Goal: Information Seeking & Learning: Learn about a topic

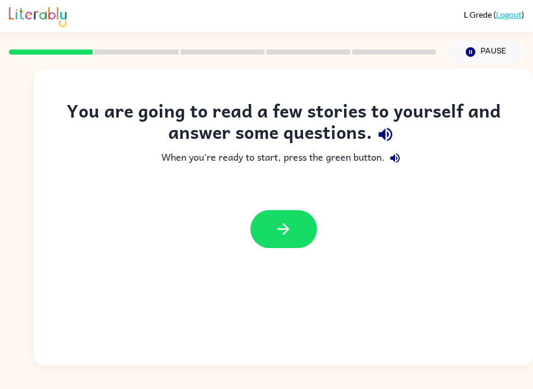
click at [285, 233] on icon "button" at bounding box center [284, 229] width 12 height 12
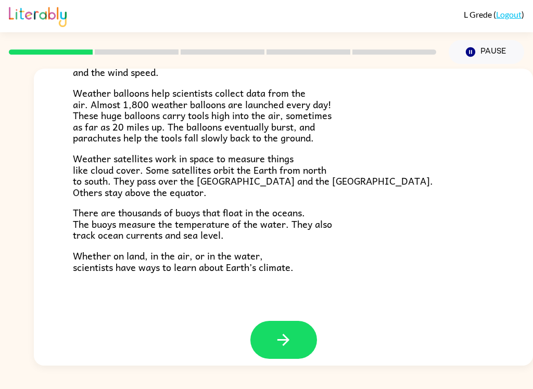
scroll to position [282, 0]
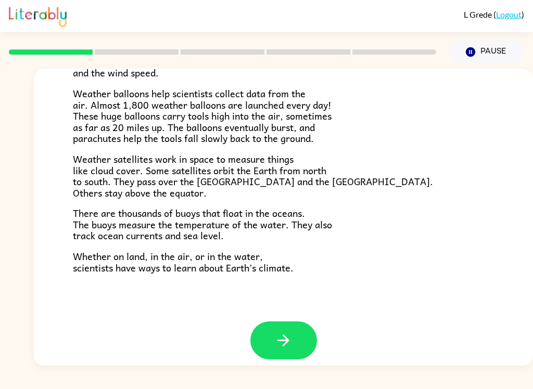
click at [299, 336] on button "button" at bounding box center [283, 341] width 67 height 38
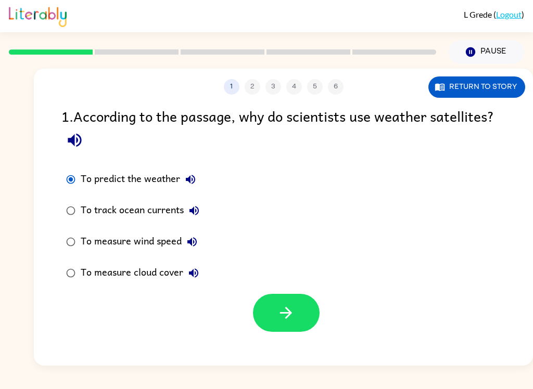
click at [304, 312] on button "button" at bounding box center [286, 313] width 67 height 38
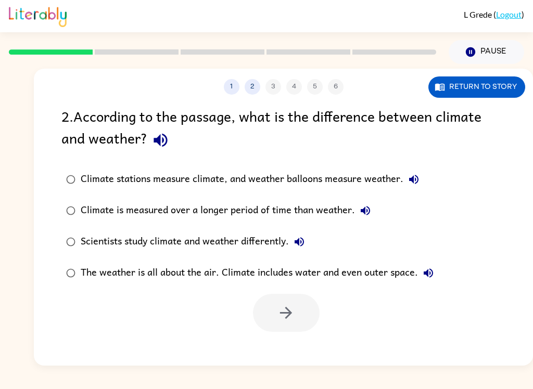
click at [507, 94] on button "Return to story" at bounding box center [477, 87] width 97 height 21
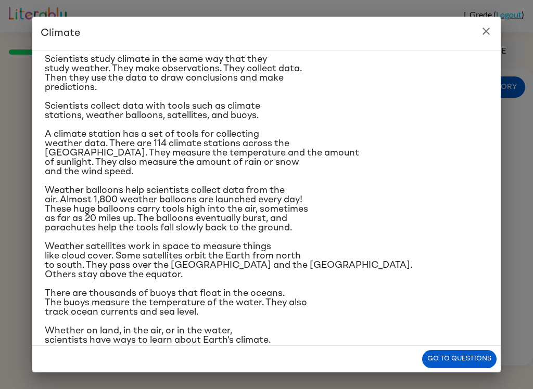
scroll to position [88, 0]
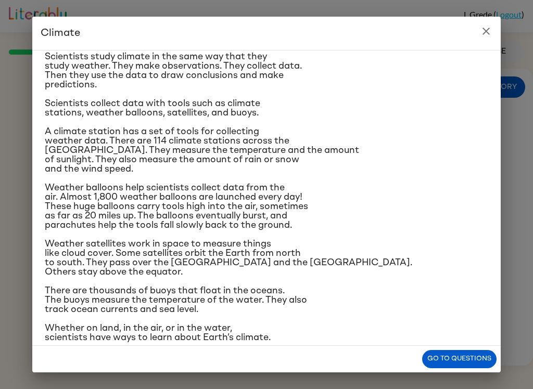
click at [530, 160] on div "Climate Climate is the average of the weather conditions over all four seasons.…" at bounding box center [266, 194] width 533 height 389
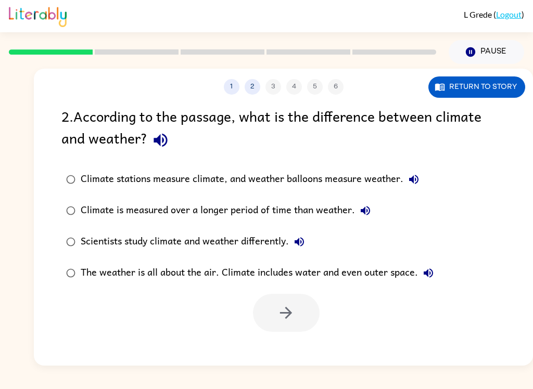
click at [525, 140] on div "2 . According to the passage, what is the difference between climate and weathe…" at bounding box center [283, 218] width 499 height 227
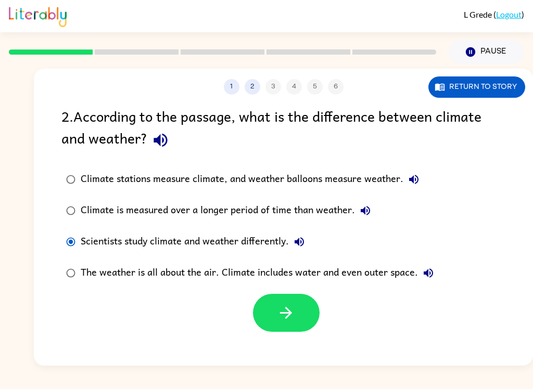
click at [307, 310] on button "button" at bounding box center [286, 313] width 67 height 38
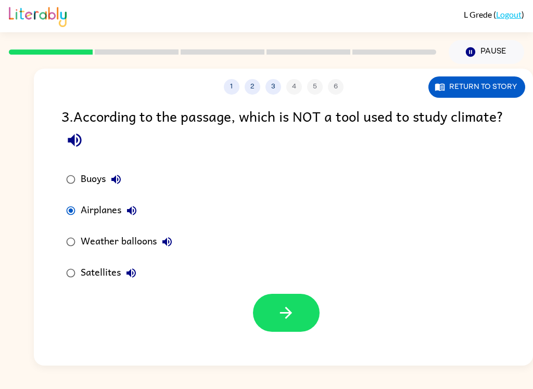
click at [308, 321] on button "button" at bounding box center [286, 313] width 67 height 38
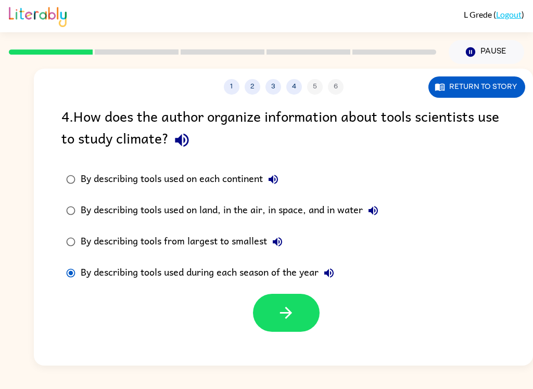
click at [305, 321] on button "button" at bounding box center [286, 313] width 67 height 38
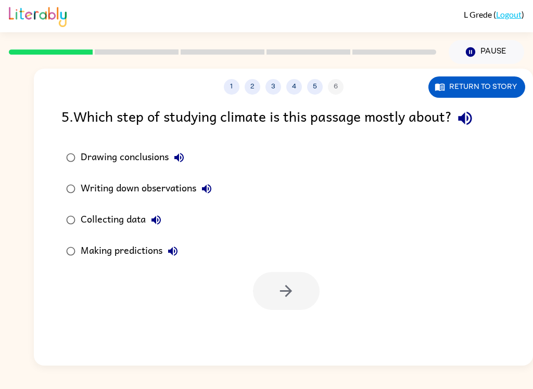
click at [106, 215] on div "Collecting data" at bounding box center [124, 220] width 86 height 21
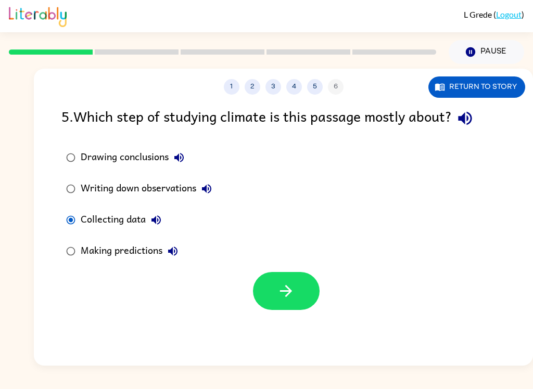
click at [106, 215] on div "Collecting data" at bounding box center [124, 220] width 86 height 21
click at [308, 304] on button "button" at bounding box center [286, 291] width 67 height 38
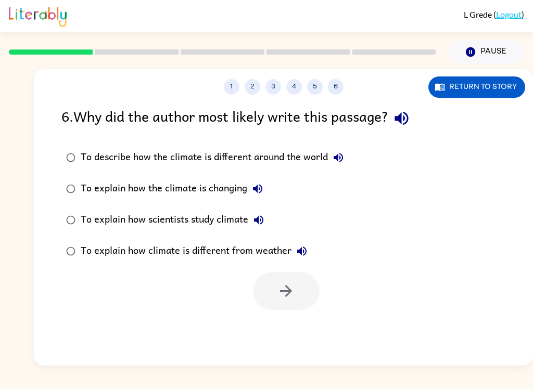
click at [221, 223] on div "To explain how scientists study climate" at bounding box center [175, 220] width 188 height 21
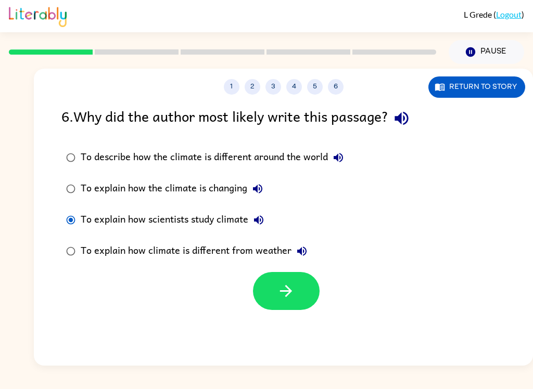
click at [290, 300] on icon "button" at bounding box center [286, 291] width 18 height 18
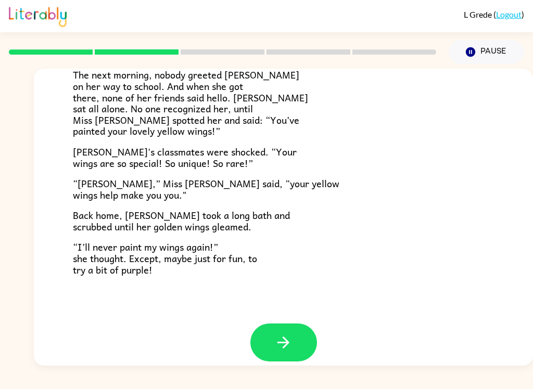
scroll to position [281, 0]
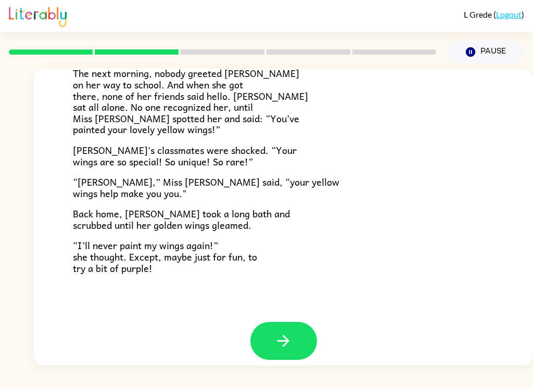
click at [295, 328] on button "button" at bounding box center [283, 341] width 67 height 38
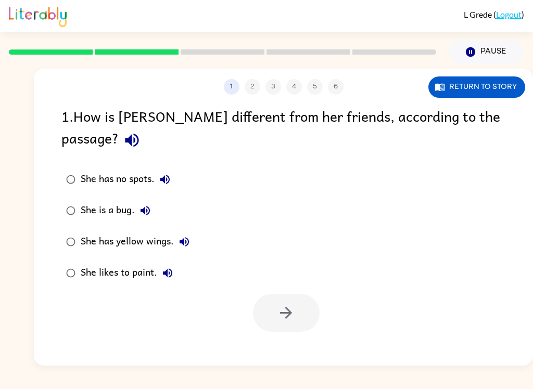
scroll to position [0, 0]
click at [138, 232] on div "She has yellow wings." at bounding box center [138, 242] width 114 height 21
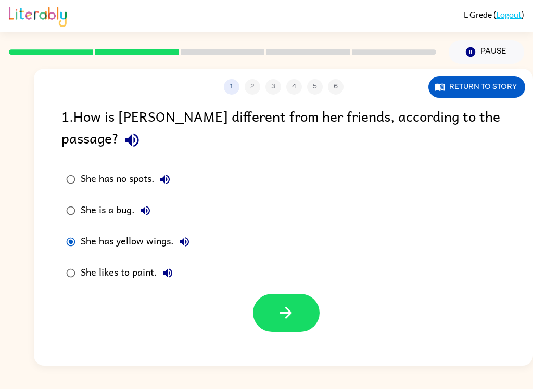
click at [295, 302] on button "button" at bounding box center [286, 313] width 67 height 38
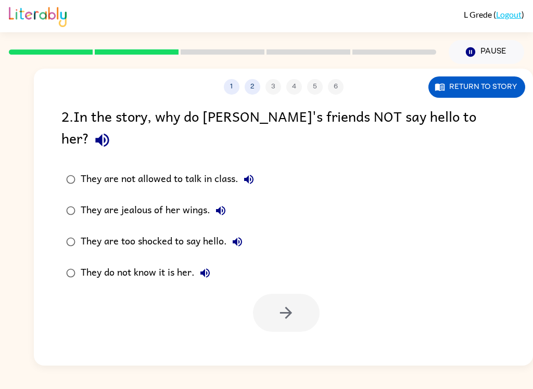
click at [147, 263] on div "They do not know it is her." at bounding box center [148, 273] width 135 height 21
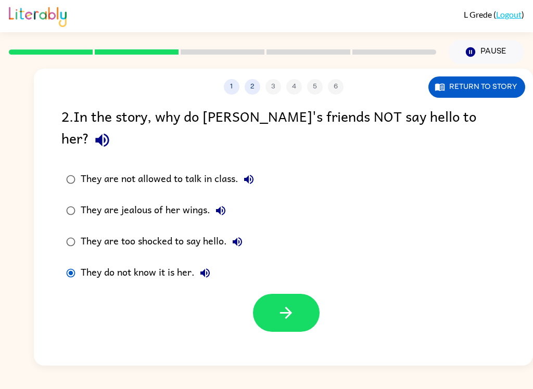
click at [298, 294] on button "button" at bounding box center [286, 313] width 67 height 38
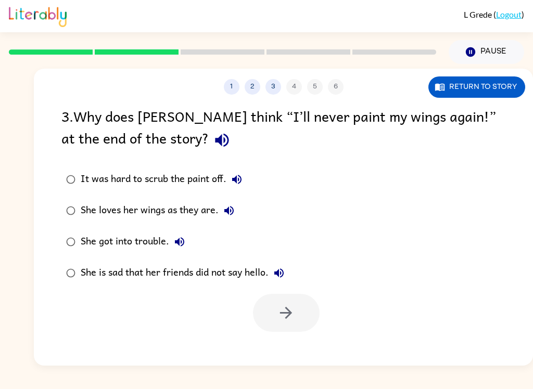
click at [198, 207] on div "She loves her wings as they are." at bounding box center [160, 210] width 159 height 21
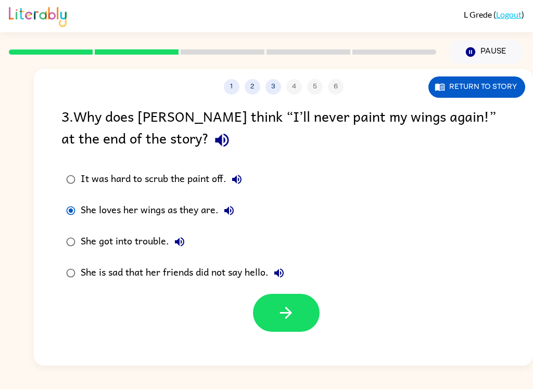
click at [303, 320] on button "button" at bounding box center [286, 313] width 67 height 38
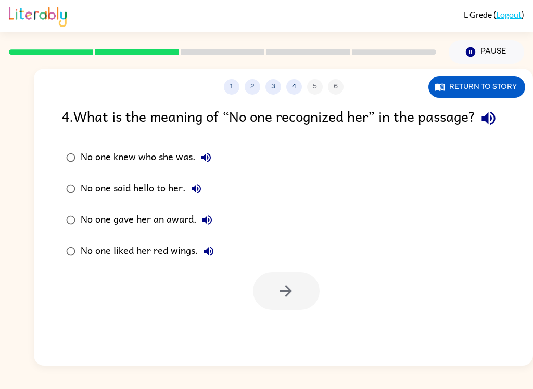
click at [170, 199] on div "No one said hello to her." at bounding box center [144, 189] width 126 height 21
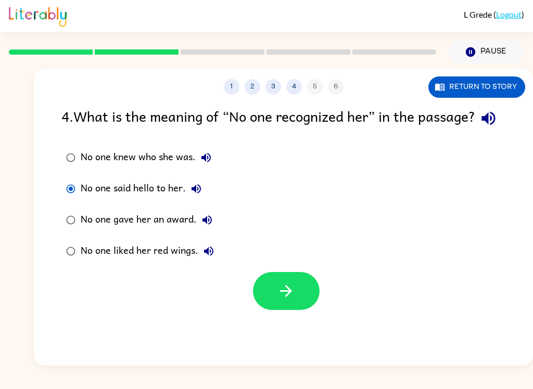
click at [289, 300] on icon "button" at bounding box center [286, 291] width 18 height 18
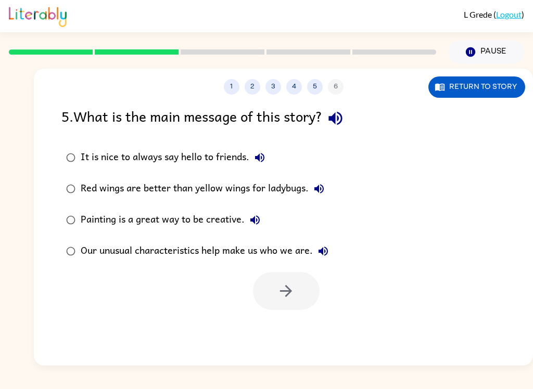
click at [290, 260] on div "Our unusual characteristics help make us who we are." at bounding box center [207, 251] width 253 height 21
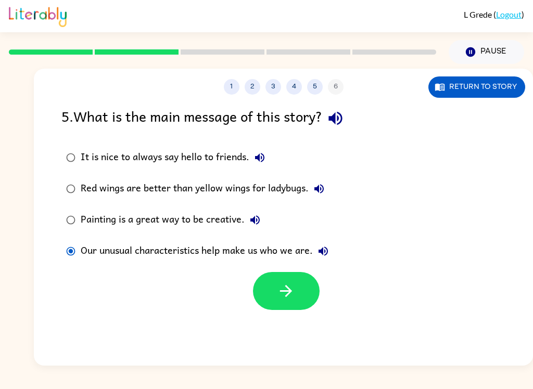
click at [297, 287] on button "button" at bounding box center [286, 291] width 67 height 38
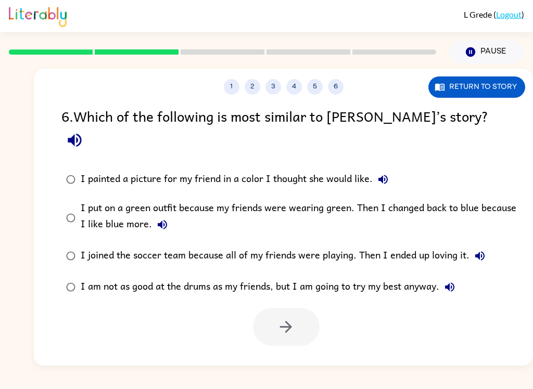
click at [320, 200] on div "I put on a green outfit because my friends were wearing green. Then I changed b…" at bounding box center [300, 217] width 439 height 35
click at [300, 308] on button "button" at bounding box center [286, 327] width 67 height 38
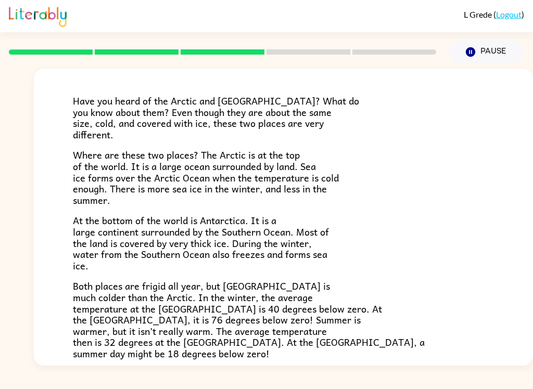
scroll to position [59, 0]
click at [522, 182] on div "The Arctic and [GEOGRAPHIC_DATA] Have you heard of the Arctic and [GEOGRAPHIC_D…" at bounding box center [283, 240] width 499 height 463
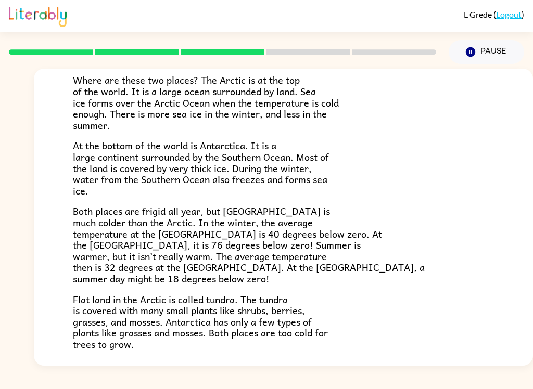
scroll to position [135, 0]
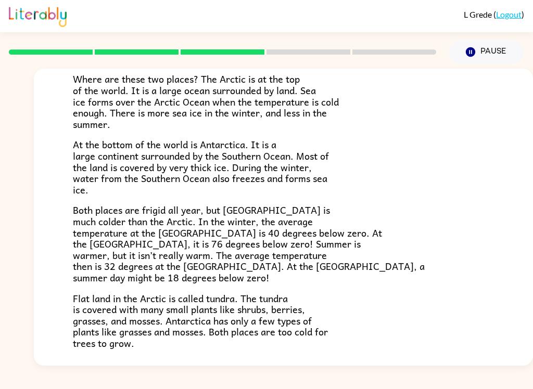
click at [508, 200] on div "The Arctic and [GEOGRAPHIC_DATA] Have you heard of the Arctic and [GEOGRAPHIC_D…" at bounding box center [283, 165] width 499 height 463
click at [515, 198] on div "The Arctic and [GEOGRAPHIC_DATA] Have you heard of the Arctic and [GEOGRAPHIC_D…" at bounding box center [283, 165] width 499 height 463
click at [515, 197] on div "The Arctic and [GEOGRAPHIC_DATA] Have you heard of the Arctic and [GEOGRAPHIC_D…" at bounding box center [283, 165] width 499 height 463
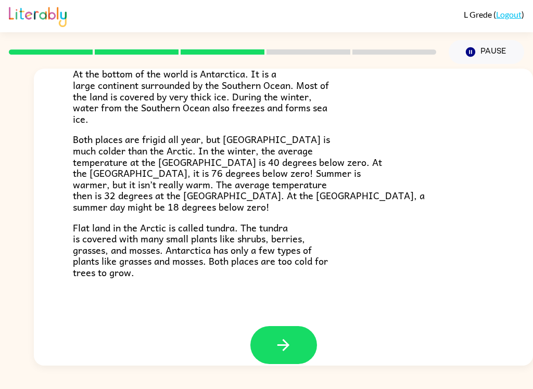
scroll to position [208, 0]
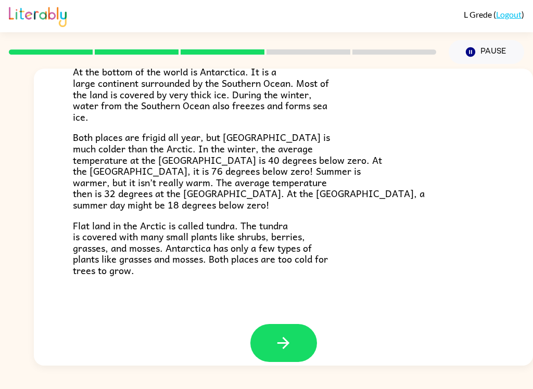
click at [290, 326] on button "button" at bounding box center [283, 343] width 67 height 38
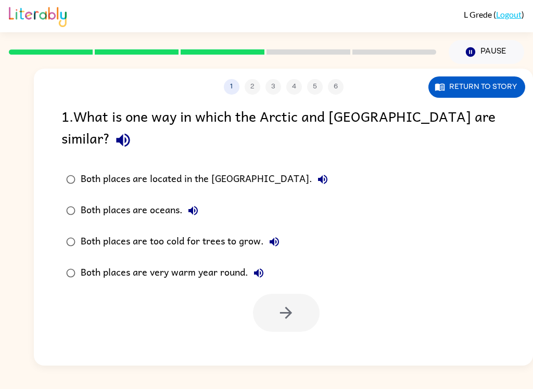
scroll to position [0, 0]
click at [520, 193] on div "Both places are located in the [GEOGRAPHIC_DATA]. Both places are oceans. Both …" at bounding box center [297, 226] width 472 height 125
click at [531, 191] on div "Both places are located in the [GEOGRAPHIC_DATA]. Both places are oceans. Both …" at bounding box center [297, 226] width 472 height 125
click at [119, 232] on div "Both places are too cold for trees to grow." at bounding box center [183, 242] width 204 height 21
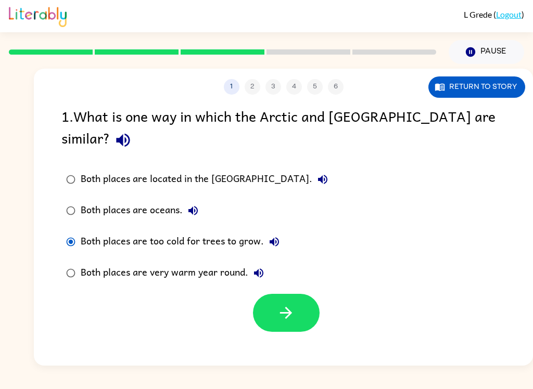
click at [305, 295] on button "button" at bounding box center [286, 313] width 67 height 38
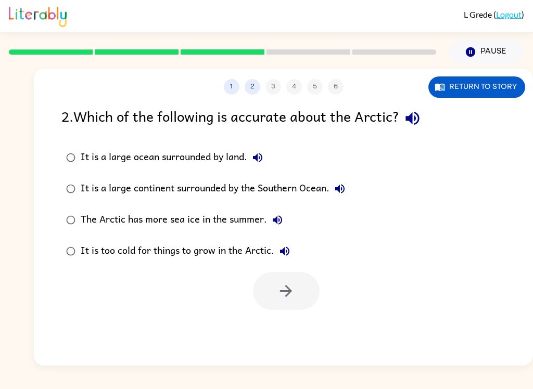
click at [89, 163] on div "It is a large ocean surrounded by land." at bounding box center [174, 157] width 187 height 21
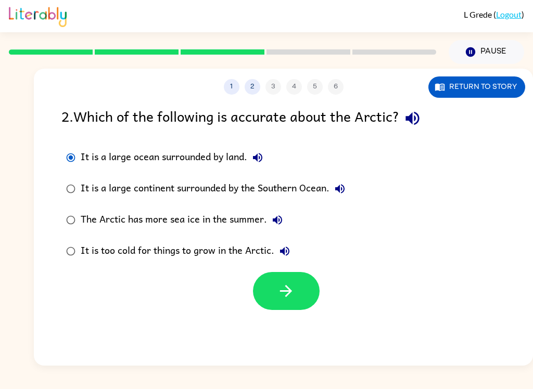
click at [293, 295] on icon "button" at bounding box center [286, 291] width 18 height 18
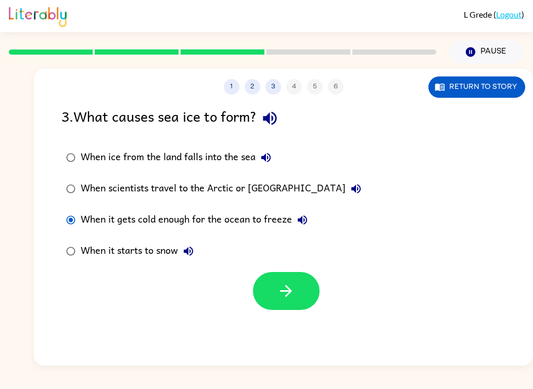
click at [258, 318] on div "1 2 3 4 5 6 Return to story 3 . What causes sea ice to form? When ice from the …" at bounding box center [283, 217] width 499 height 297
click at [281, 306] on button "button" at bounding box center [286, 291] width 67 height 38
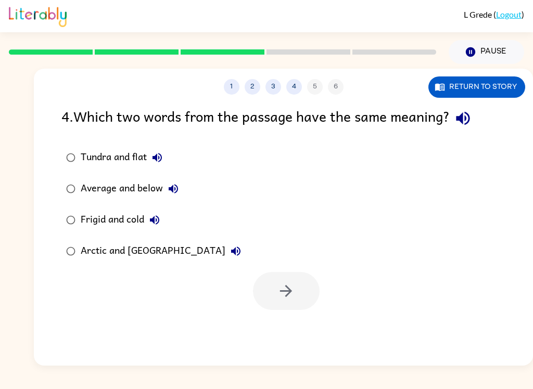
click at [72, 146] on label "Tundra and flat" at bounding box center [154, 157] width 196 height 31
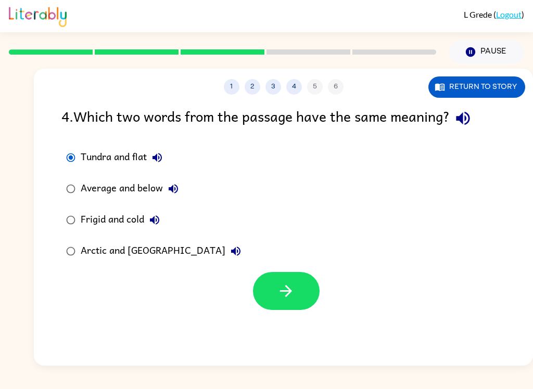
click at [71, 146] on label "Tundra and flat" at bounding box center [154, 157] width 196 height 31
click at [157, 168] on button "Tundra and flat" at bounding box center [157, 157] width 21 height 21
click at [156, 168] on button "Tundra and flat" at bounding box center [157, 157] width 21 height 21
click at [96, 228] on div "Frigid and cold" at bounding box center [123, 220] width 84 height 21
click at [132, 159] on div "Tundra and flat" at bounding box center [124, 157] width 87 height 21
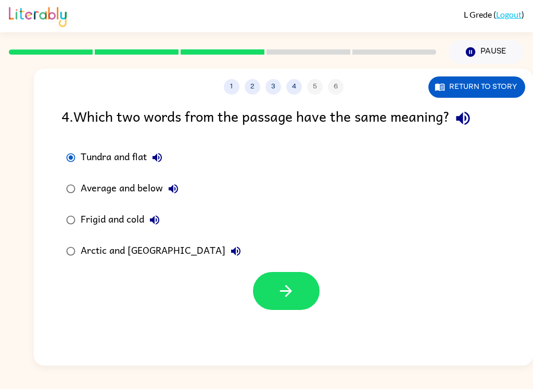
click at [281, 299] on icon "button" at bounding box center [286, 291] width 18 height 18
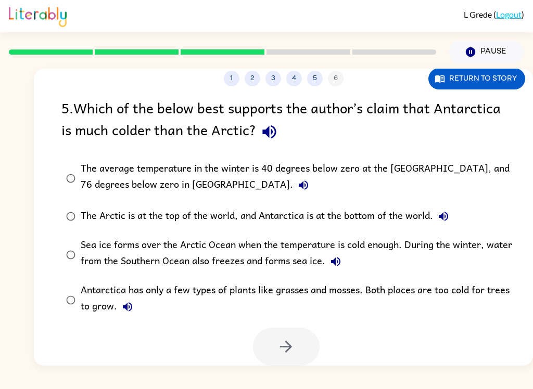
scroll to position [9, 0]
click at [502, 164] on div "The average temperature in the winter is 40 degrees below zero at the [GEOGRAPH…" at bounding box center [300, 178] width 439 height 35
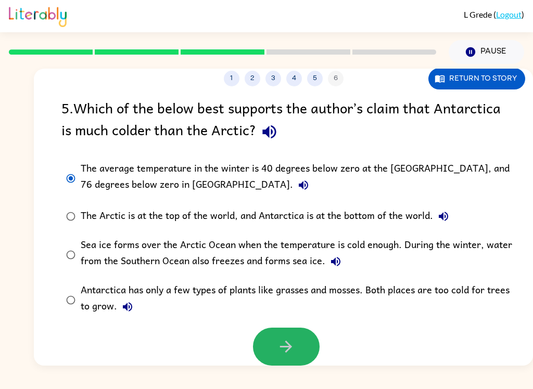
click at [305, 349] on button "button" at bounding box center [286, 347] width 67 height 38
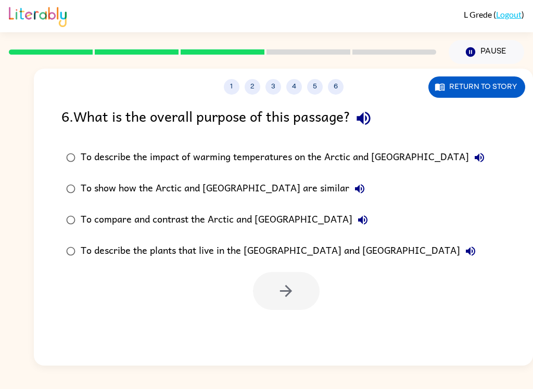
click at [410, 159] on div "To describe the impact of warming temperatures on the Arctic and [GEOGRAPHIC_DA…" at bounding box center [285, 157] width 409 height 21
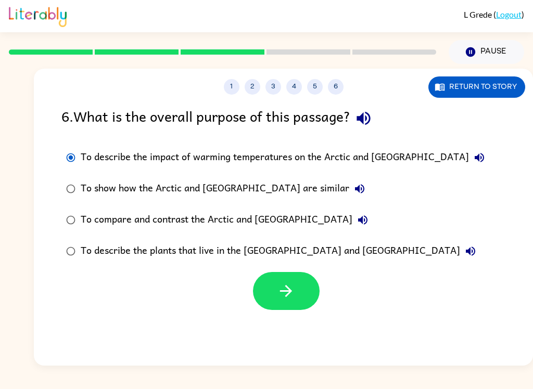
click at [292, 297] on icon "button" at bounding box center [286, 291] width 18 height 18
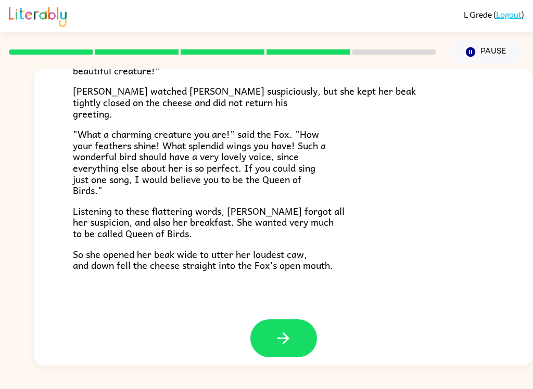
scroll to position [197, 0]
click at [268, 349] on button "button" at bounding box center [283, 339] width 67 height 38
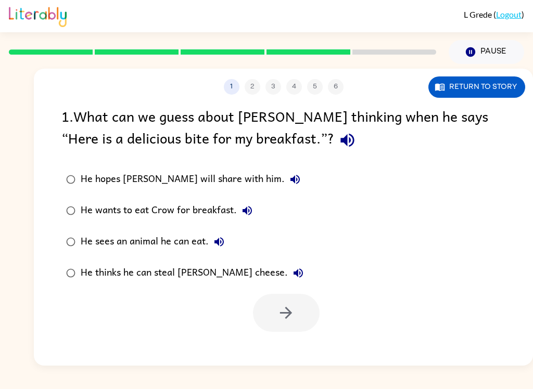
scroll to position [0, 0]
click at [104, 271] on div "He thinks he can steal [PERSON_NAME] cheese." at bounding box center [195, 273] width 228 height 21
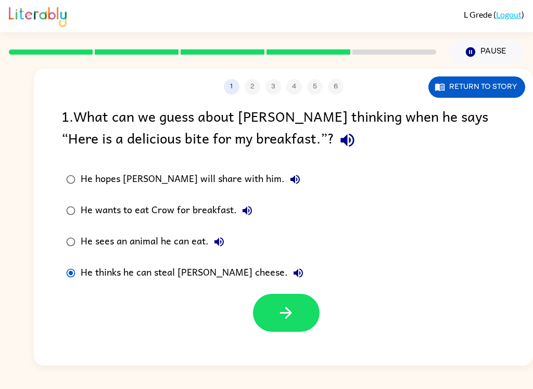
click at [285, 318] on icon "button" at bounding box center [286, 313] width 18 height 18
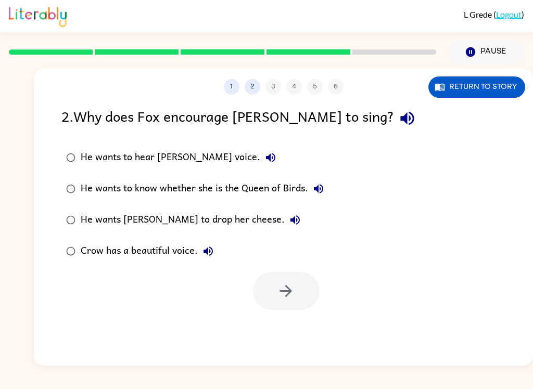
click at [119, 224] on div "He wants [PERSON_NAME] to drop her cheese." at bounding box center [193, 220] width 225 height 21
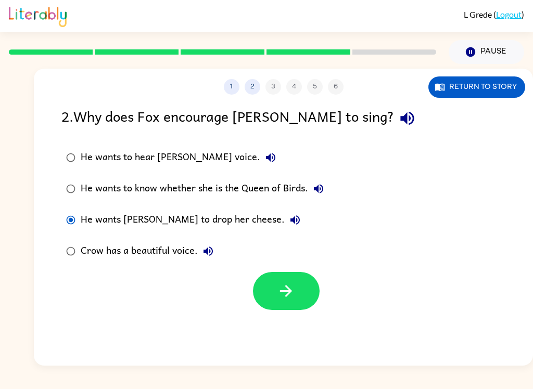
click at [286, 295] on icon "button" at bounding box center [286, 291] width 18 height 18
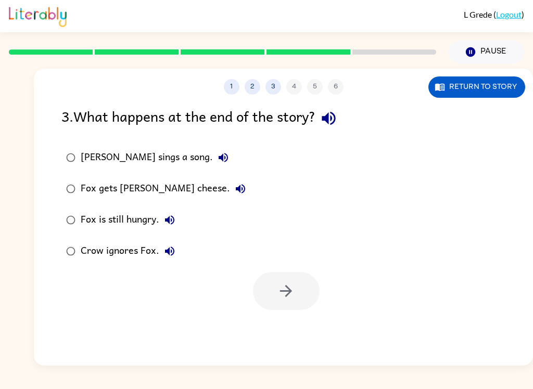
click at [82, 183] on div "Fox gets [PERSON_NAME] cheese." at bounding box center [166, 189] width 170 height 21
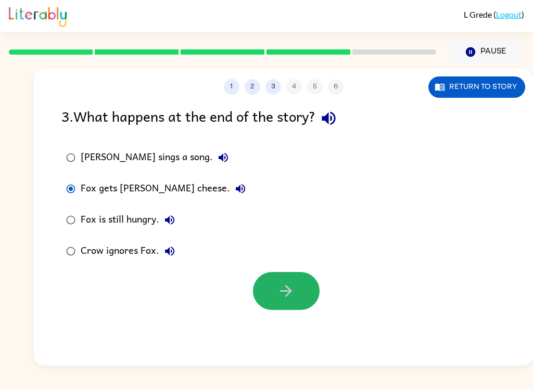
click at [284, 293] on icon "button" at bounding box center [286, 291] width 18 height 18
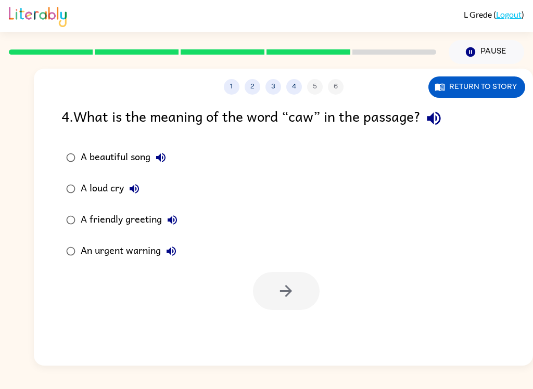
click at [98, 159] on div "A beautiful song" at bounding box center [126, 157] width 91 height 21
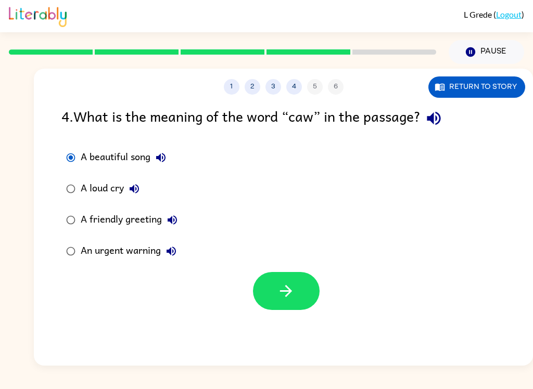
click at [275, 294] on button "button" at bounding box center [286, 291] width 67 height 38
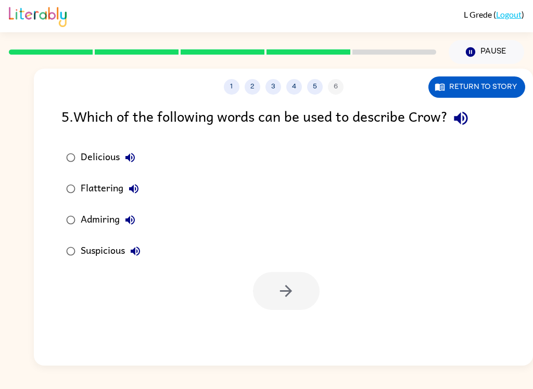
click at [91, 189] on div "Flattering" at bounding box center [113, 189] width 64 height 21
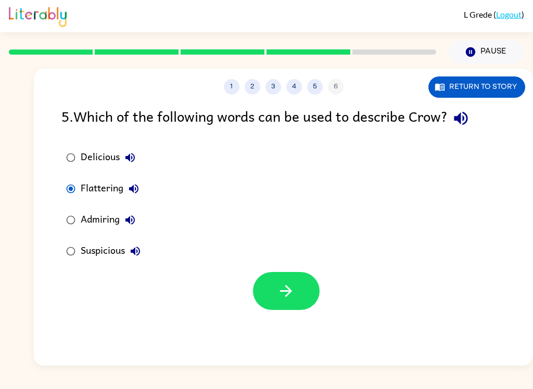
click at [83, 215] on div "Admiring" at bounding box center [111, 220] width 60 height 21
click at [100, 191] on div "Flattering" at bounding box center [113, 189] width 64 height 21
click at [287, 289] on icon "button" at bounding box center [286, 291] width 18 height 18
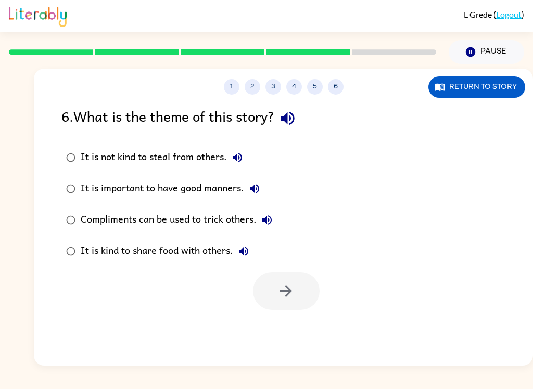
click at [87, 220] on div "Compliments can be used to trick others." at bounding box center [179, 220] width 197 height 21
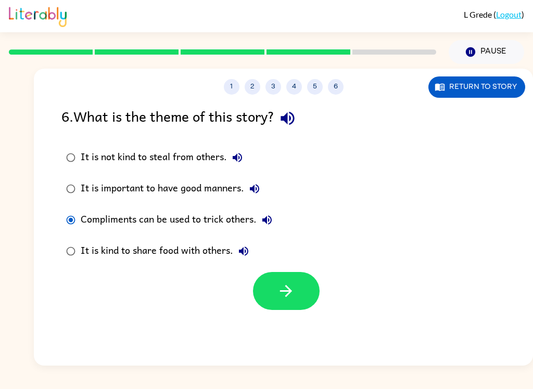
click at [278, 299] on icon "button" at bounding box center [286, 291] width 18 height 18
